Goal: Information Seeking & Learning: Learn about a topic

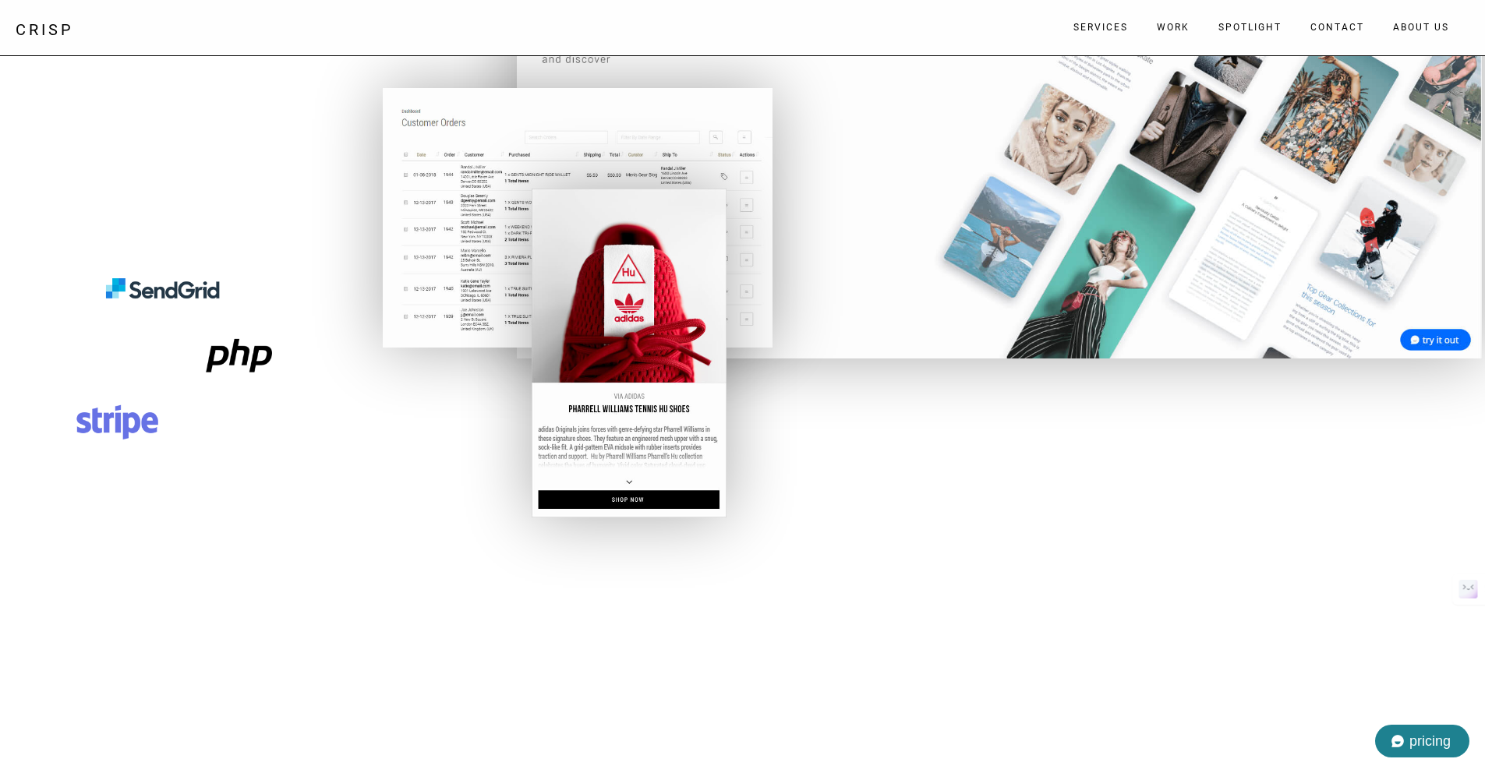
scroll to position [3565, 0]
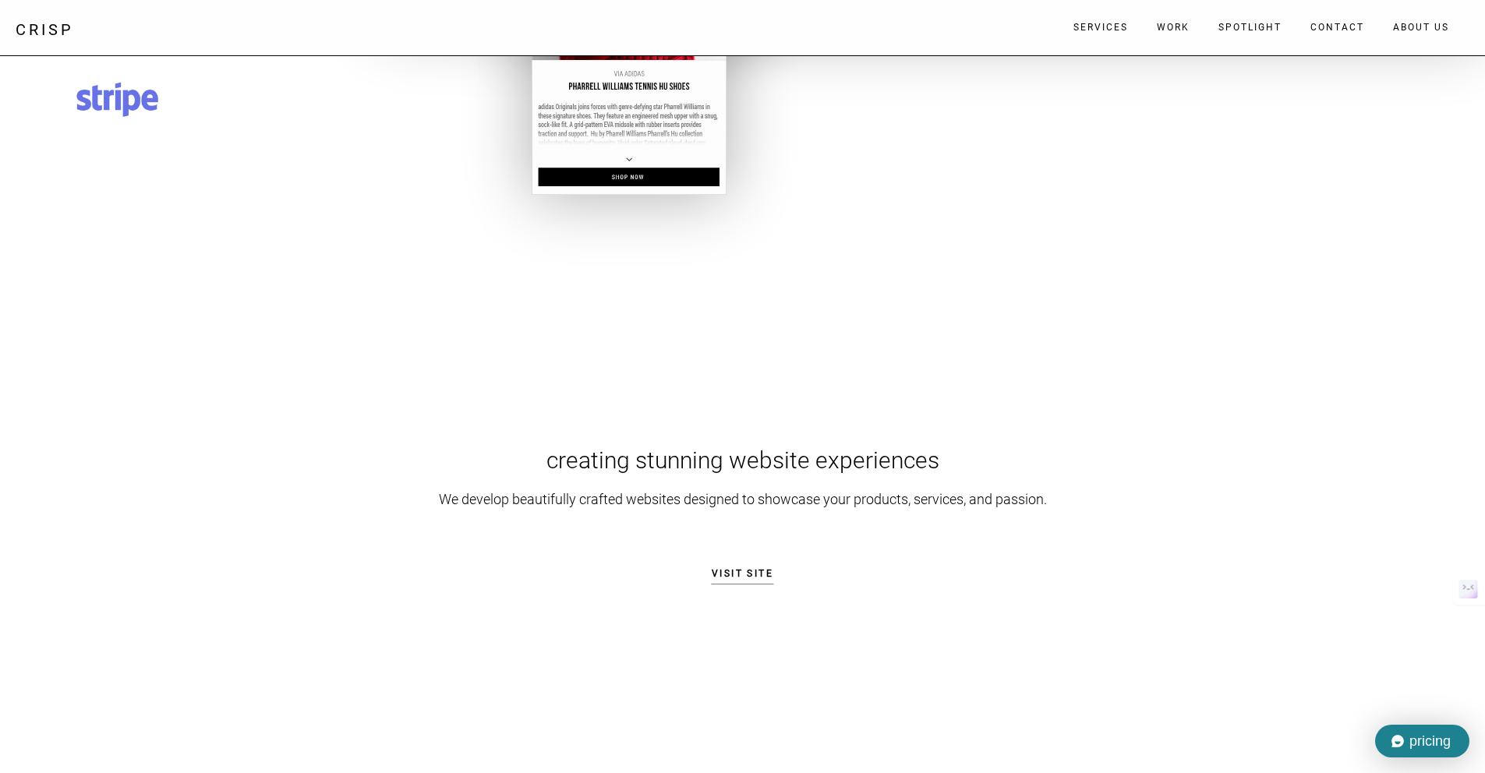
click at [1405, 736] on div "pricing" at bounding box center [1422, 741] width 94 height 33
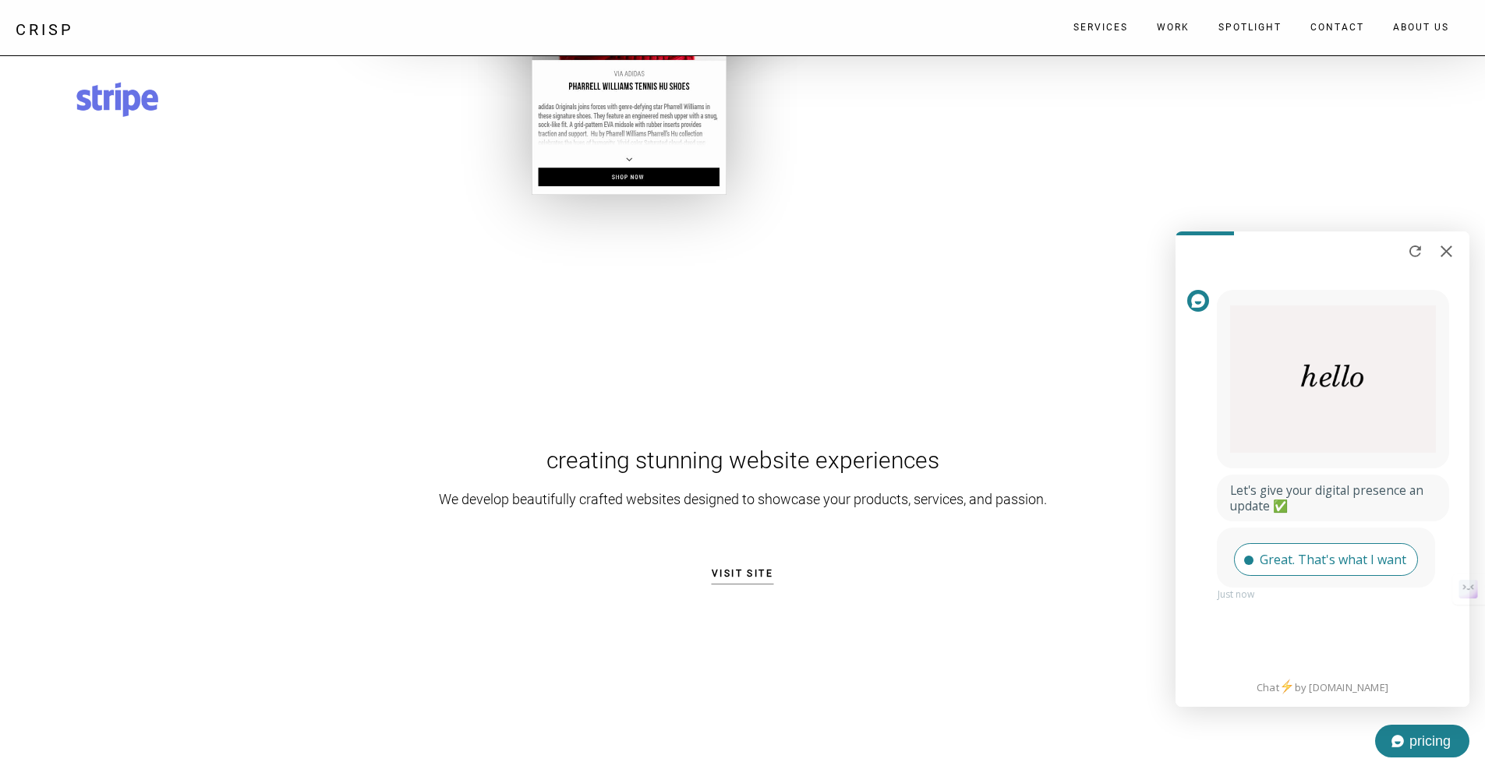
click at [1283, 559] on div "Great. That's what I want" at bounding box center [1333, 560] width 147 height 16
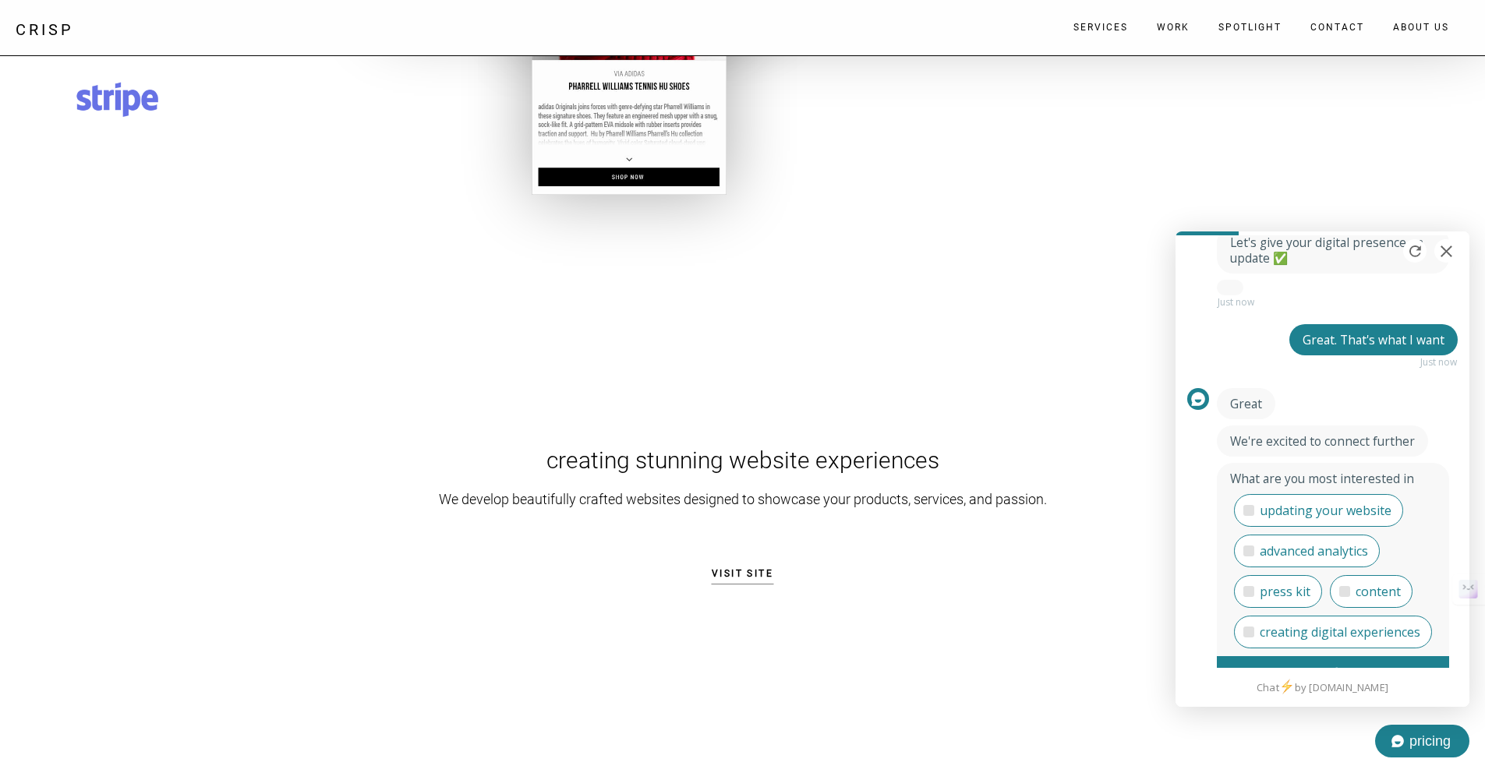
scroll to position [324, 0]
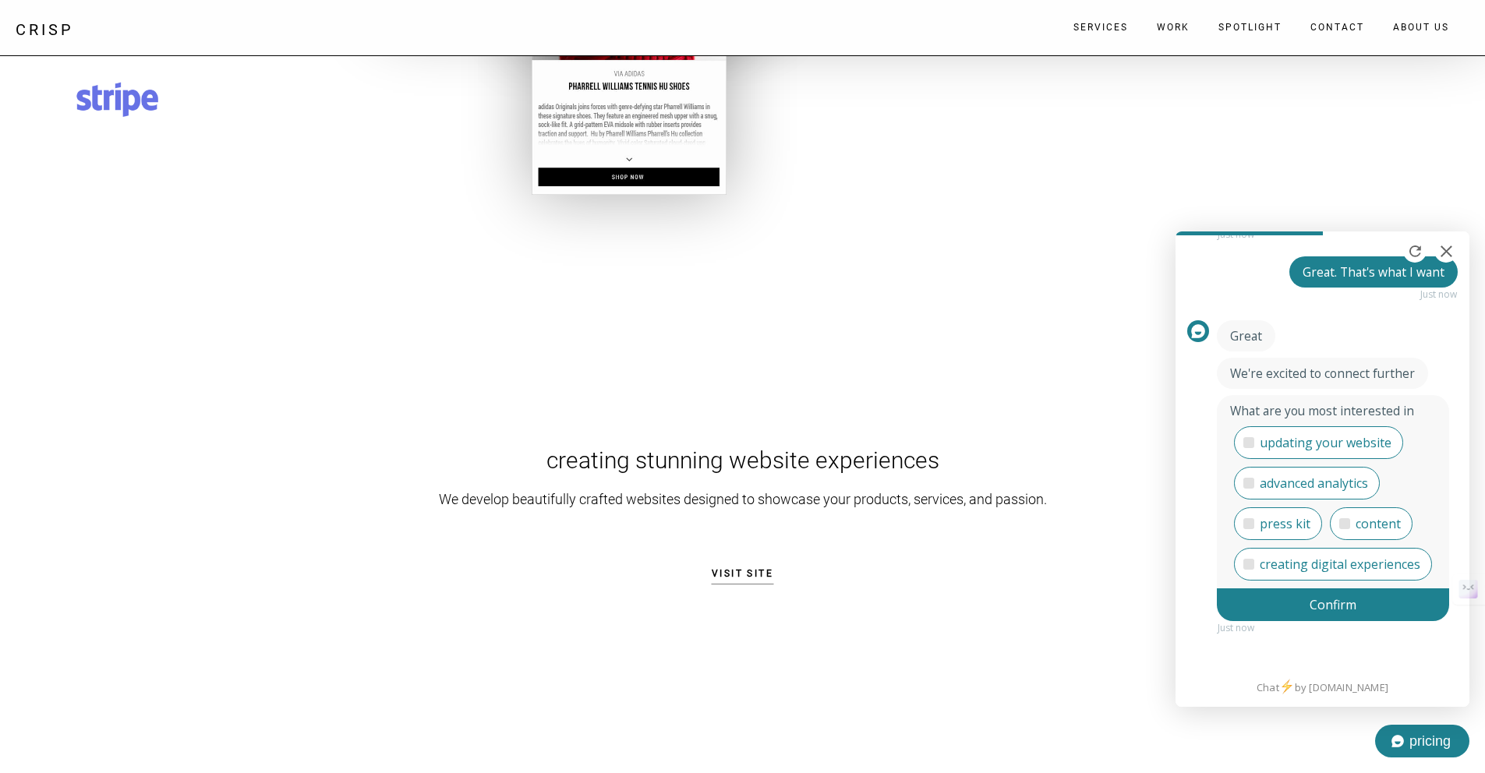
click at [1304, 435] on div "updating your website" at bounding box center [1326, 443] width 132 height 16
click at [1395, 437] on input "updating your website" at bounding box center [1395, 437] width 0 height 0
click at [1317, 602] on div "Confirm" at bounding box center [1333, 605] width 232 height 33
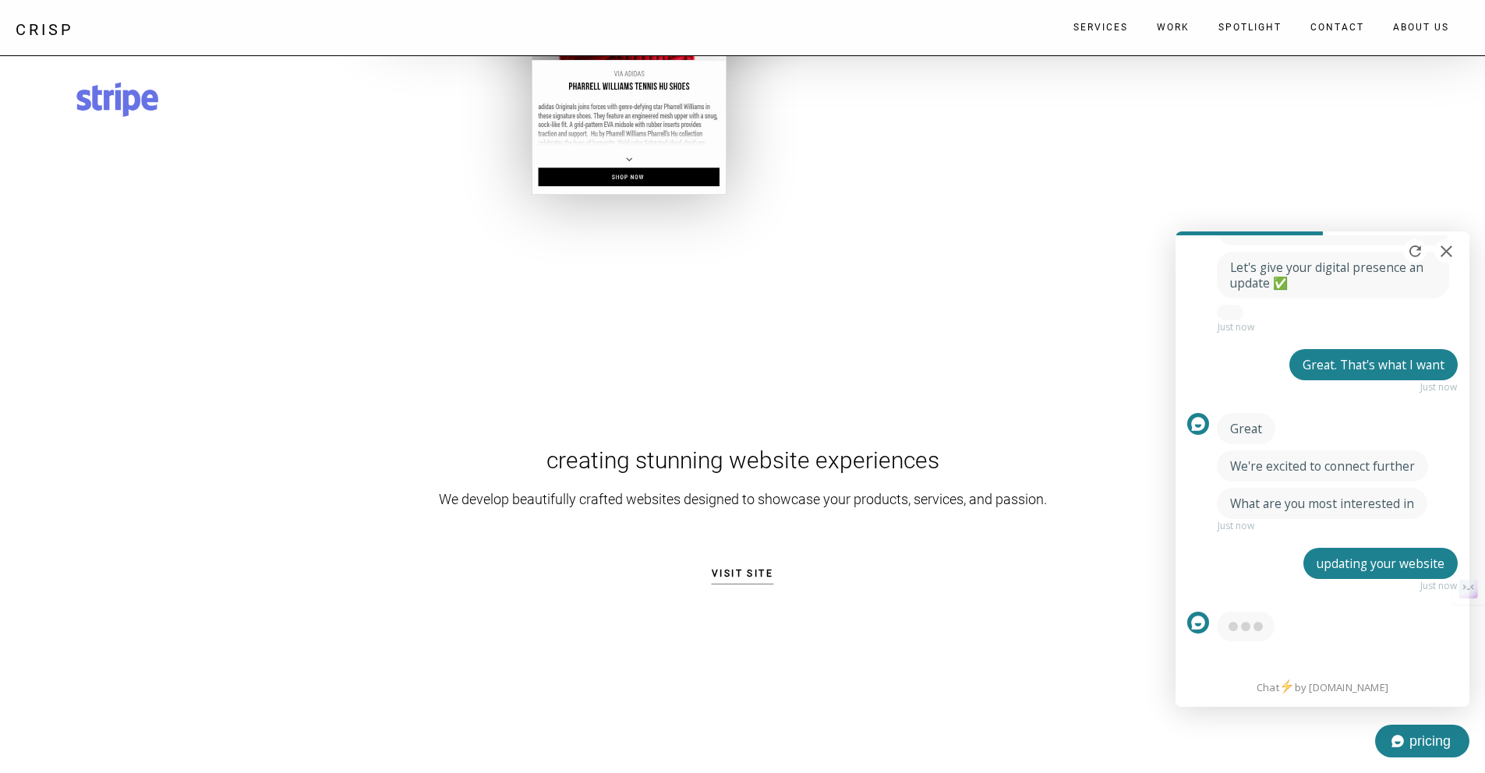
scroll to position [338, 0]
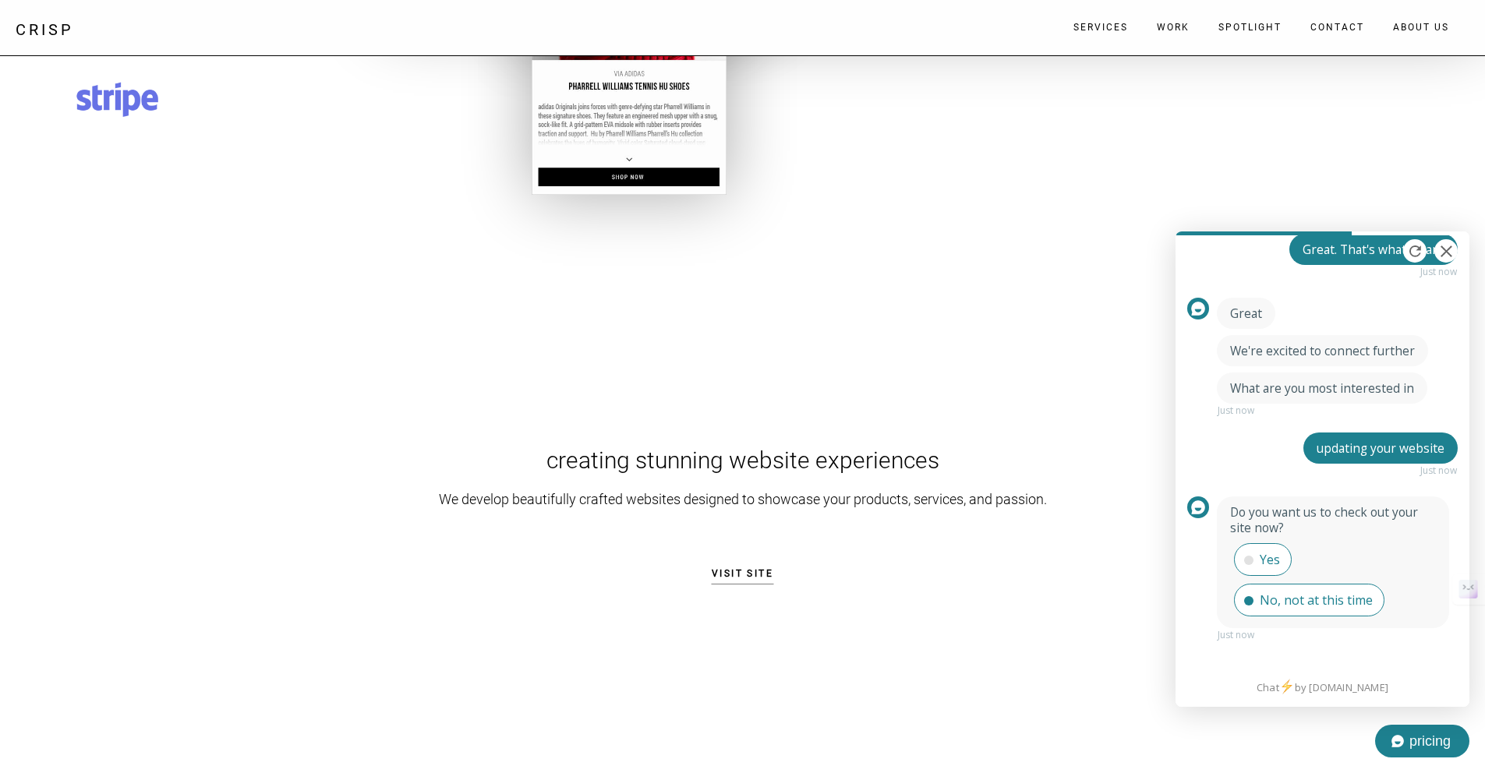
click at [1293, 593] on div "No, not at this time" at bounding box center [1316, 601] width 113 height 16
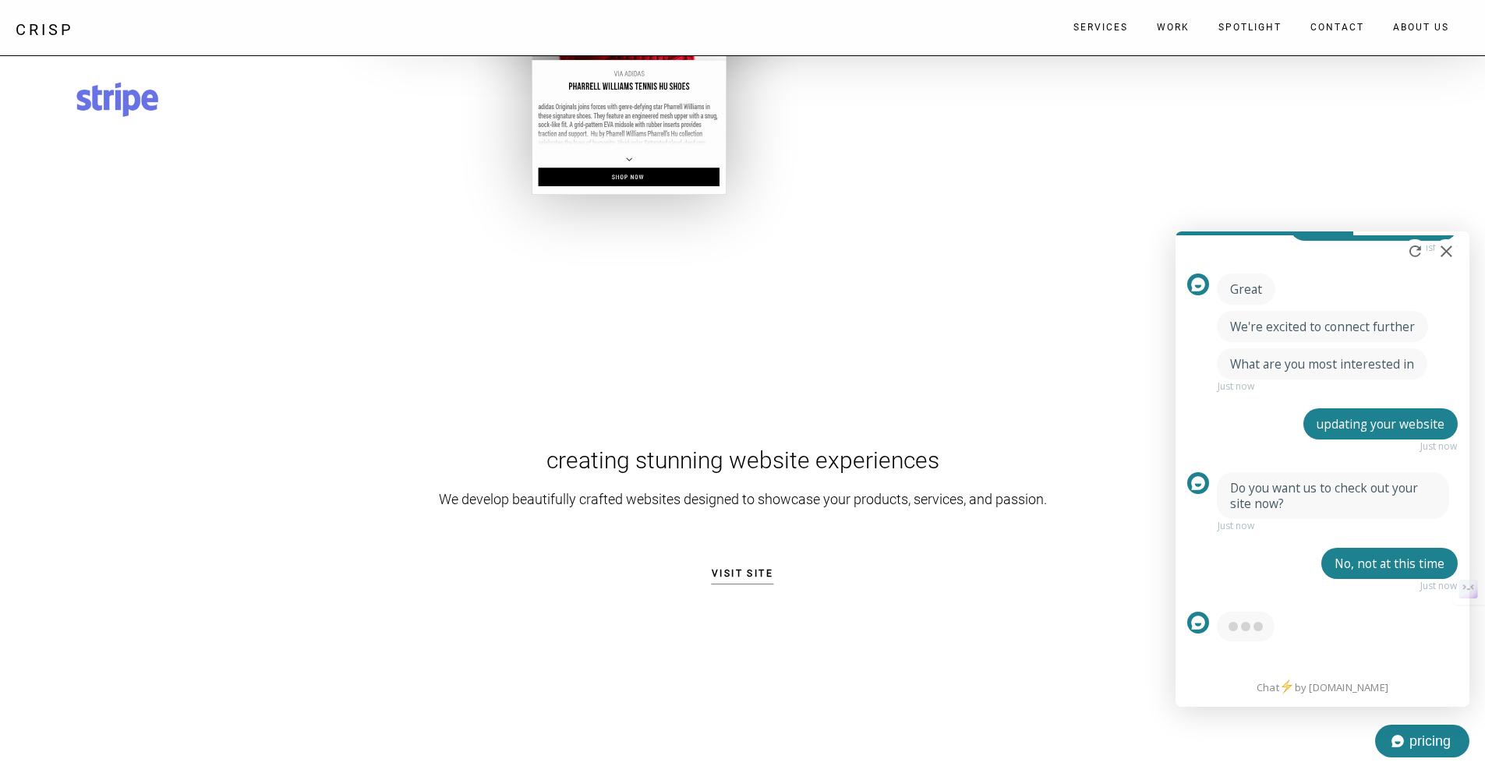
scroll to position [377, 0]
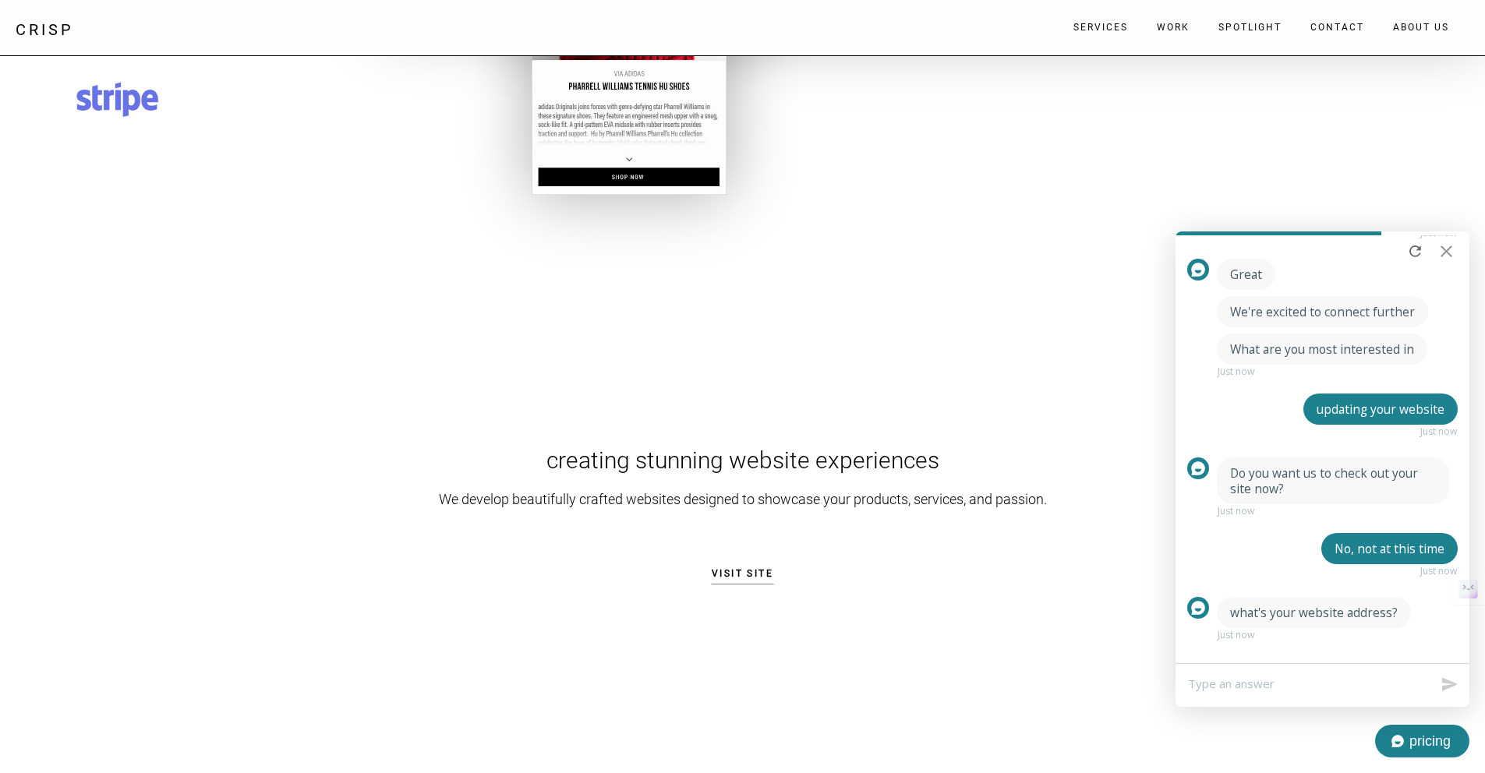
click at [1448, 251] on div at bounding box center [1446, 250] width 23 height 23
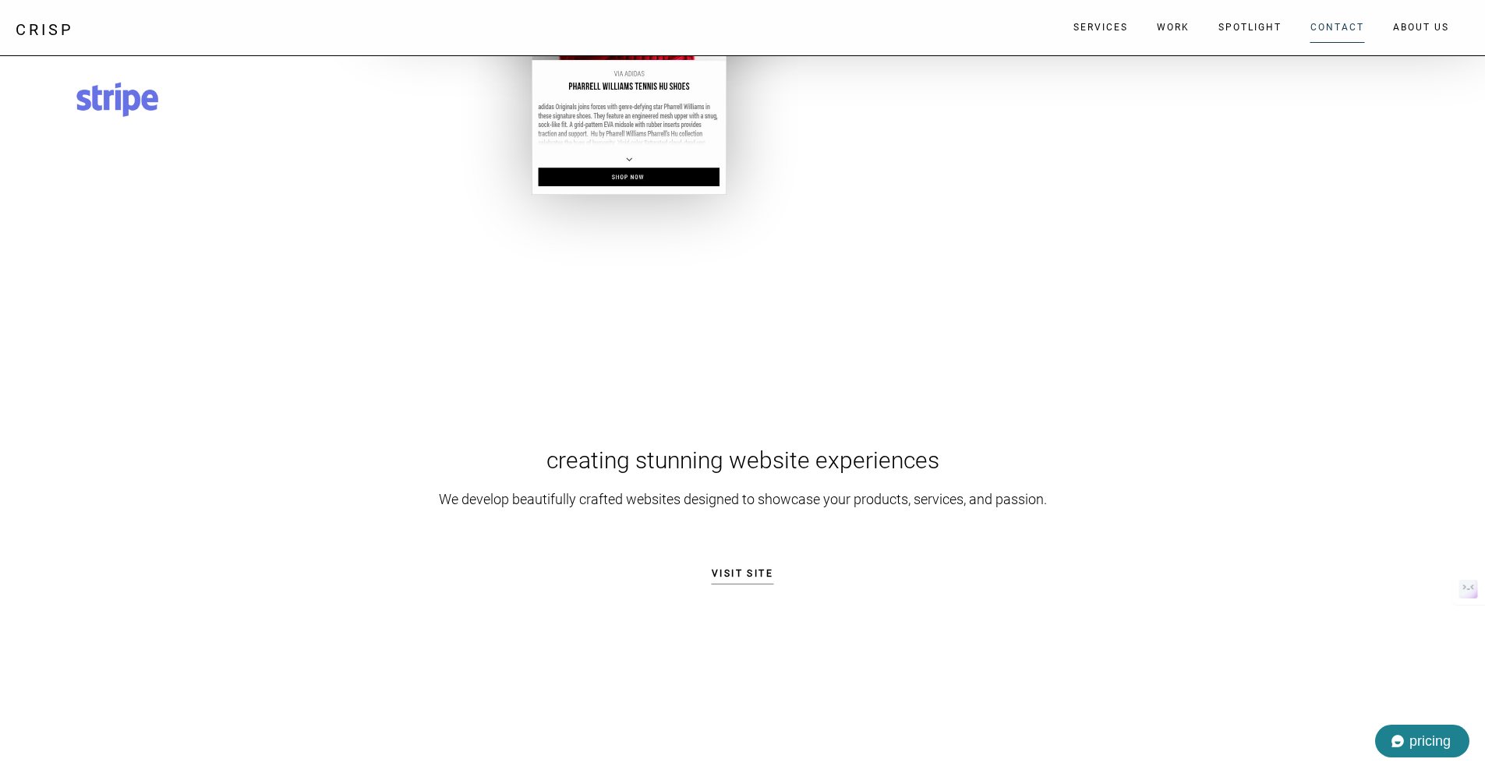
click at [1334, 25] on link "Contact" at bounding box center [1337, 27] width 71 height 47
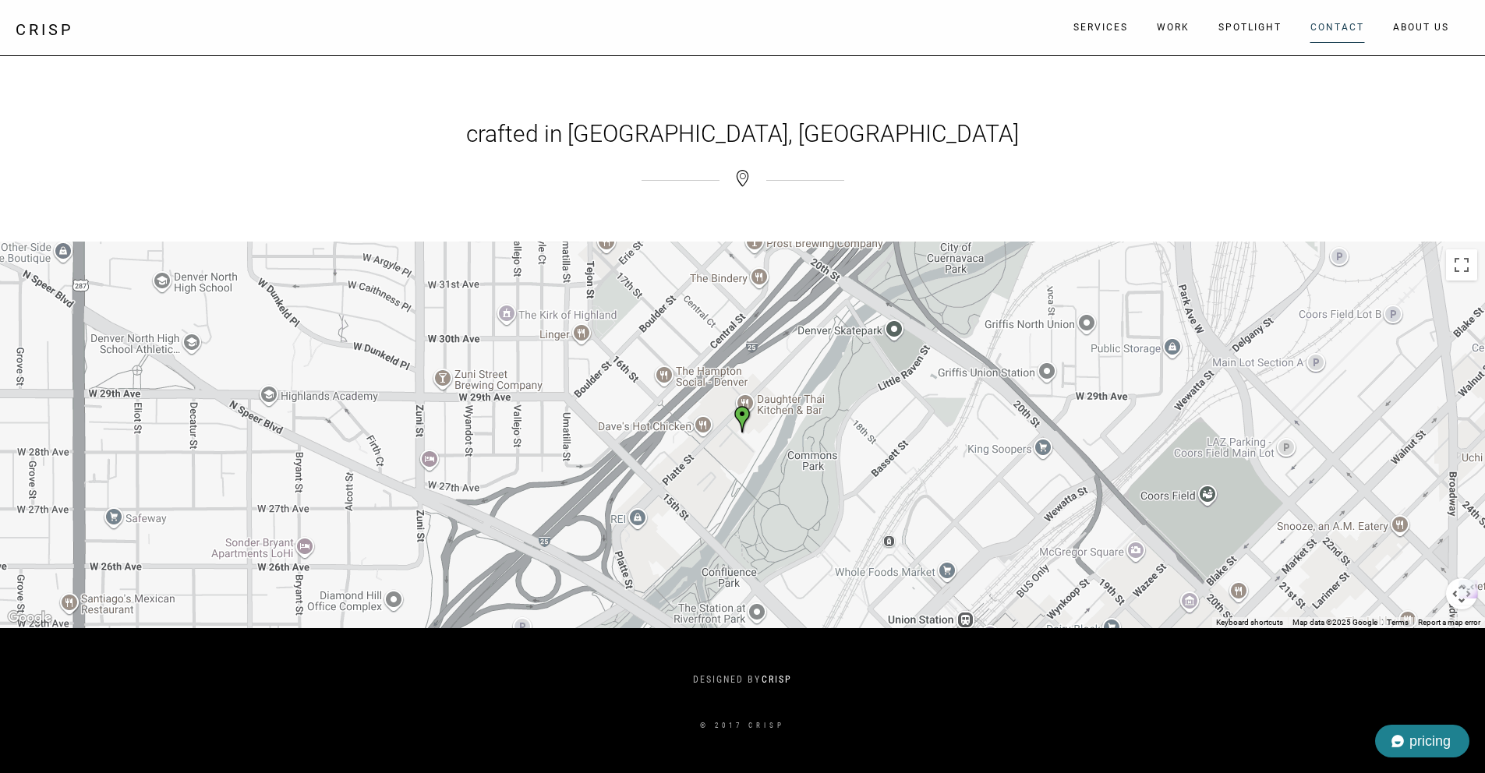
scroll to position [19575, 0]
click at [1421, 30] on link "About Us" at bounding box center [1421, 27] width 73 height 47
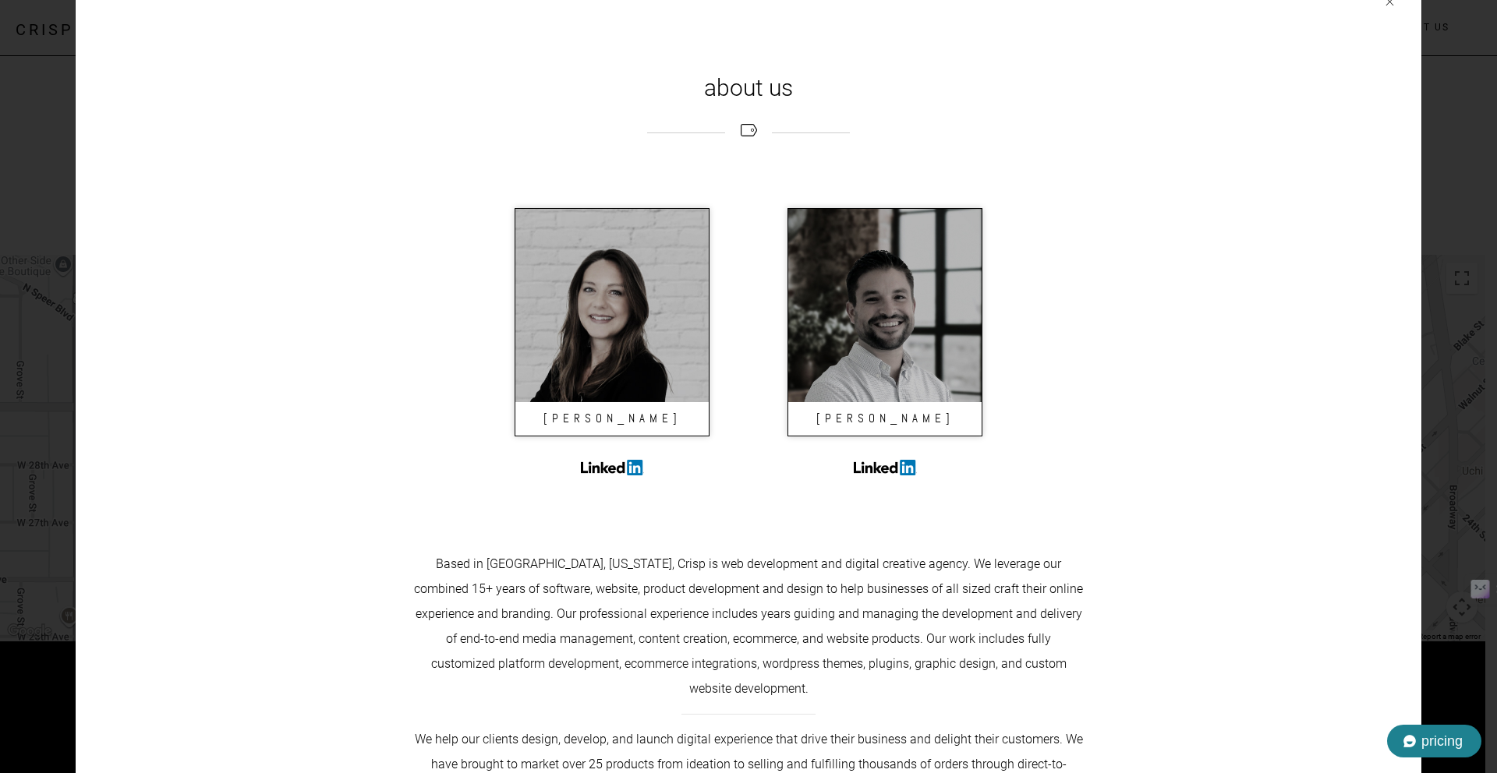
scroll to position [162, 0]
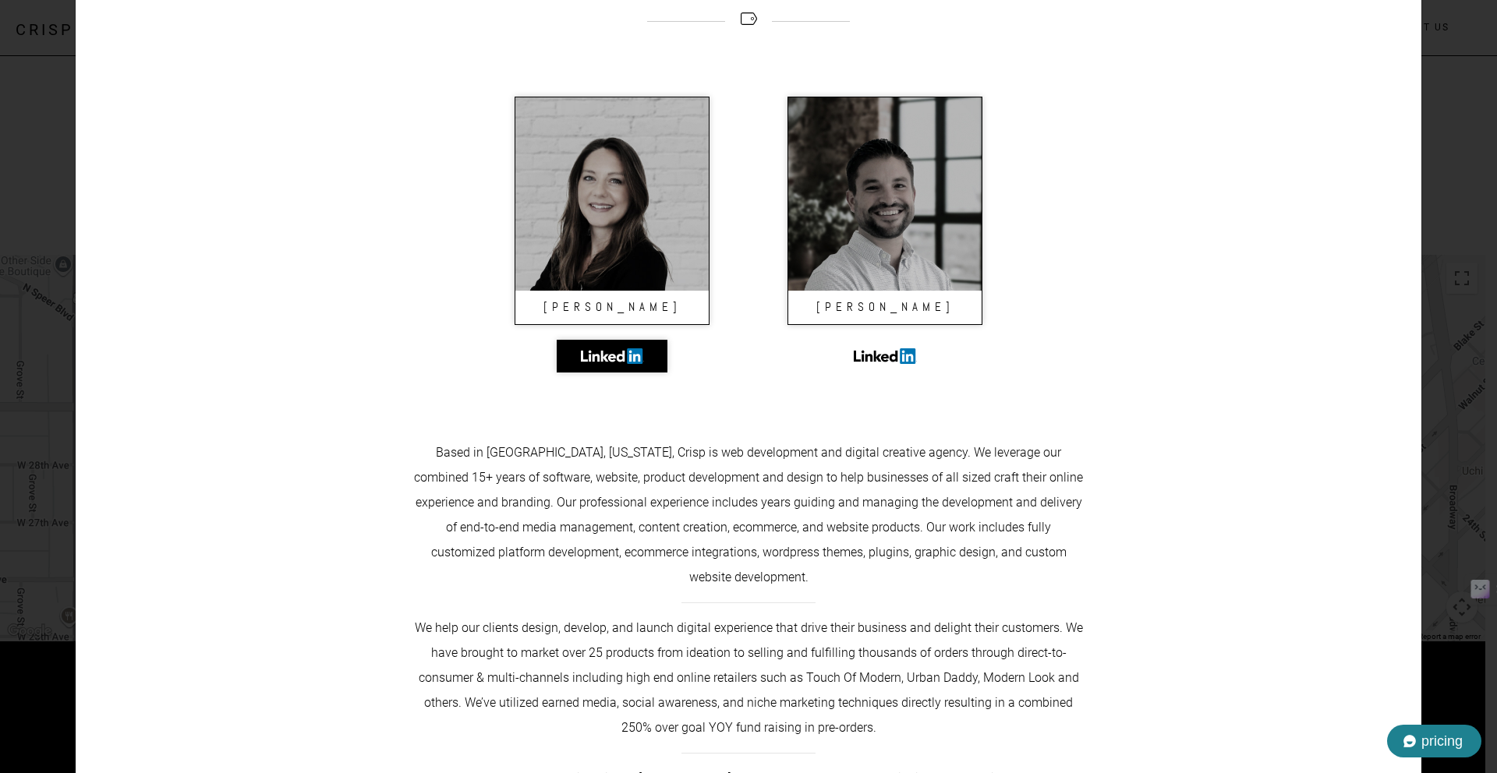
click at [603, 359] on link at bounding box center [612, 356] width 111 height 33
